Goal: Task Accomplishment & Management: Manage account settings

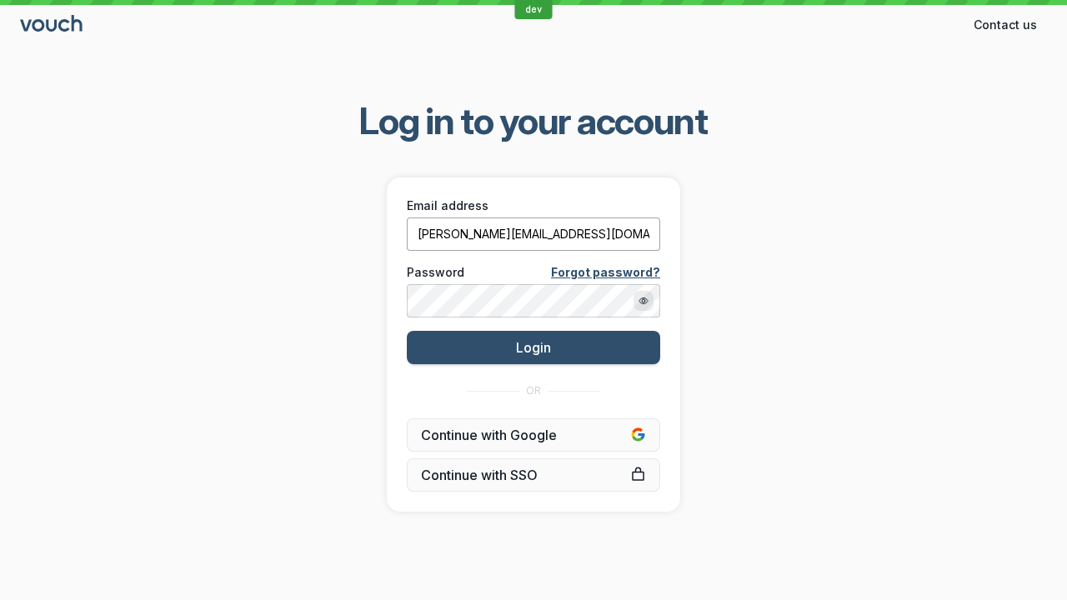
type input "[PERSON_NAME][EMAIL_ADDRESS][DOMAIN_NAME]"
click at [533, 347] on span "Login" at bounding box center [533, 347] width 35 height 17
